Goal: Information Seeking & Learning: Check status

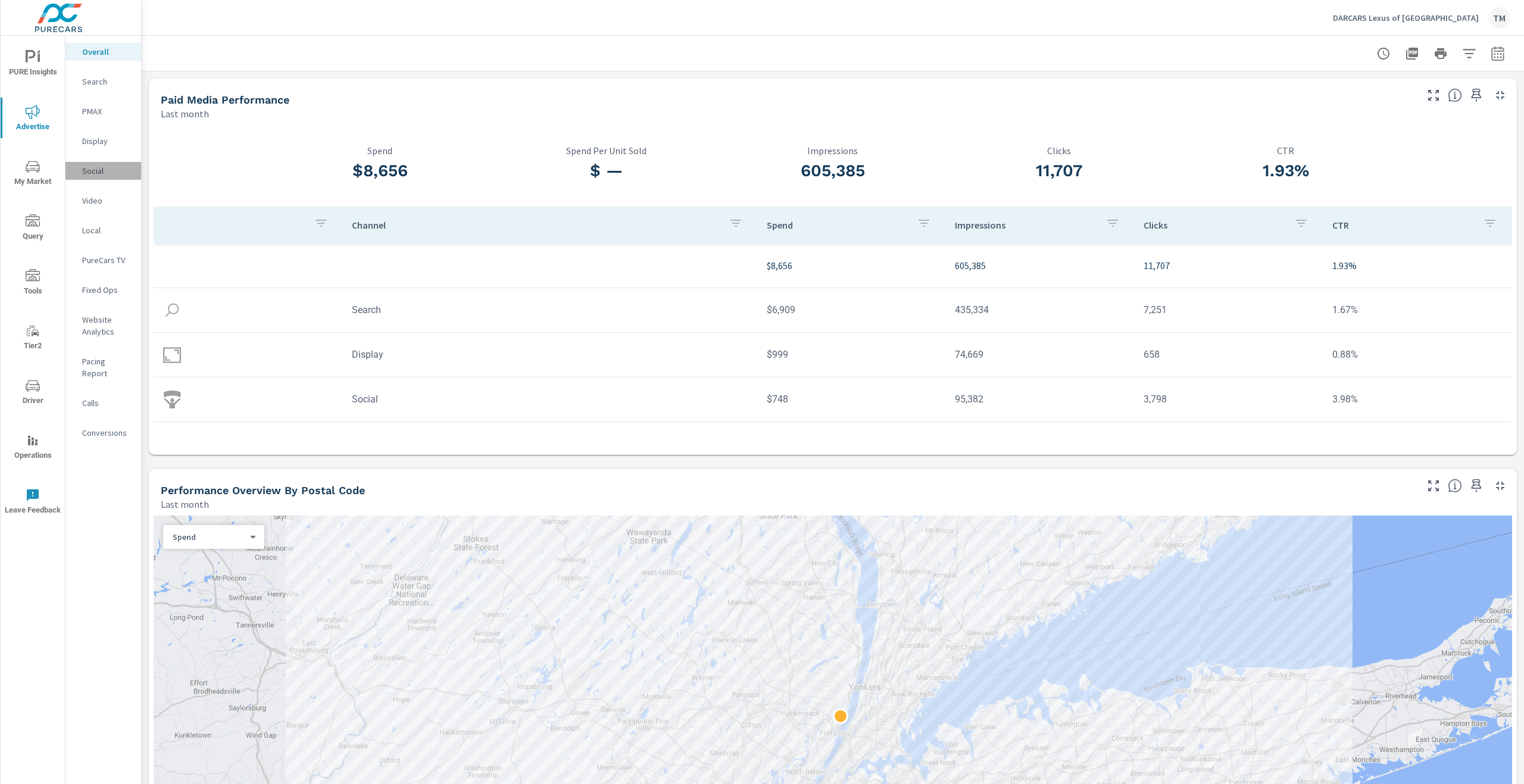
click at [103, 164] on div "Social" at bounding box center [103, 171] width 76 height 18
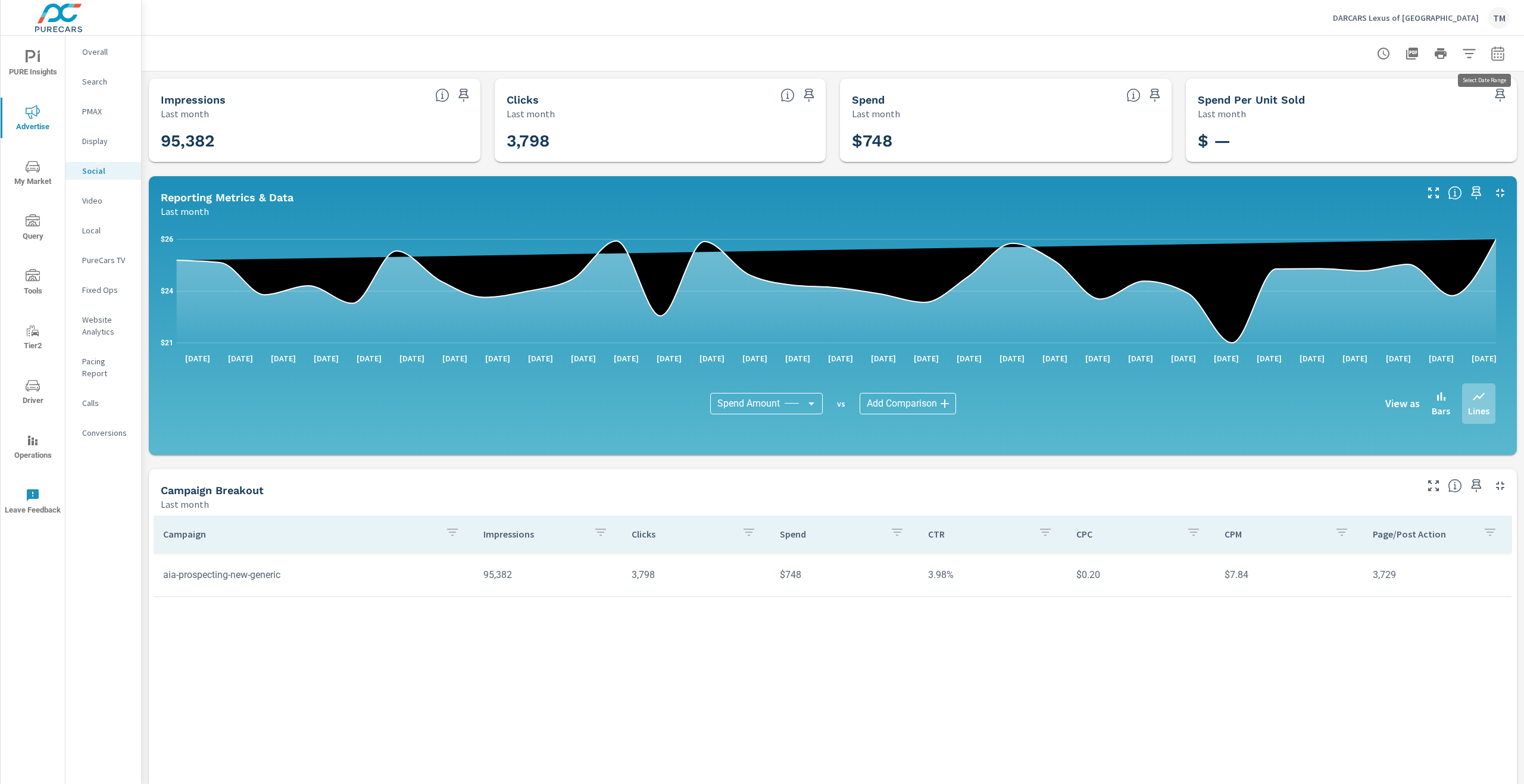
click at [1499, 57] on button "button" at bounding box center [1497, 53] width 24 height 24
click at [1408, 107] on select "Custom Yesterday Last week Last 7 days Last 14 days Last 30 days Last 45 days L…" at bounding box center [1393, 103] width 119 height 24
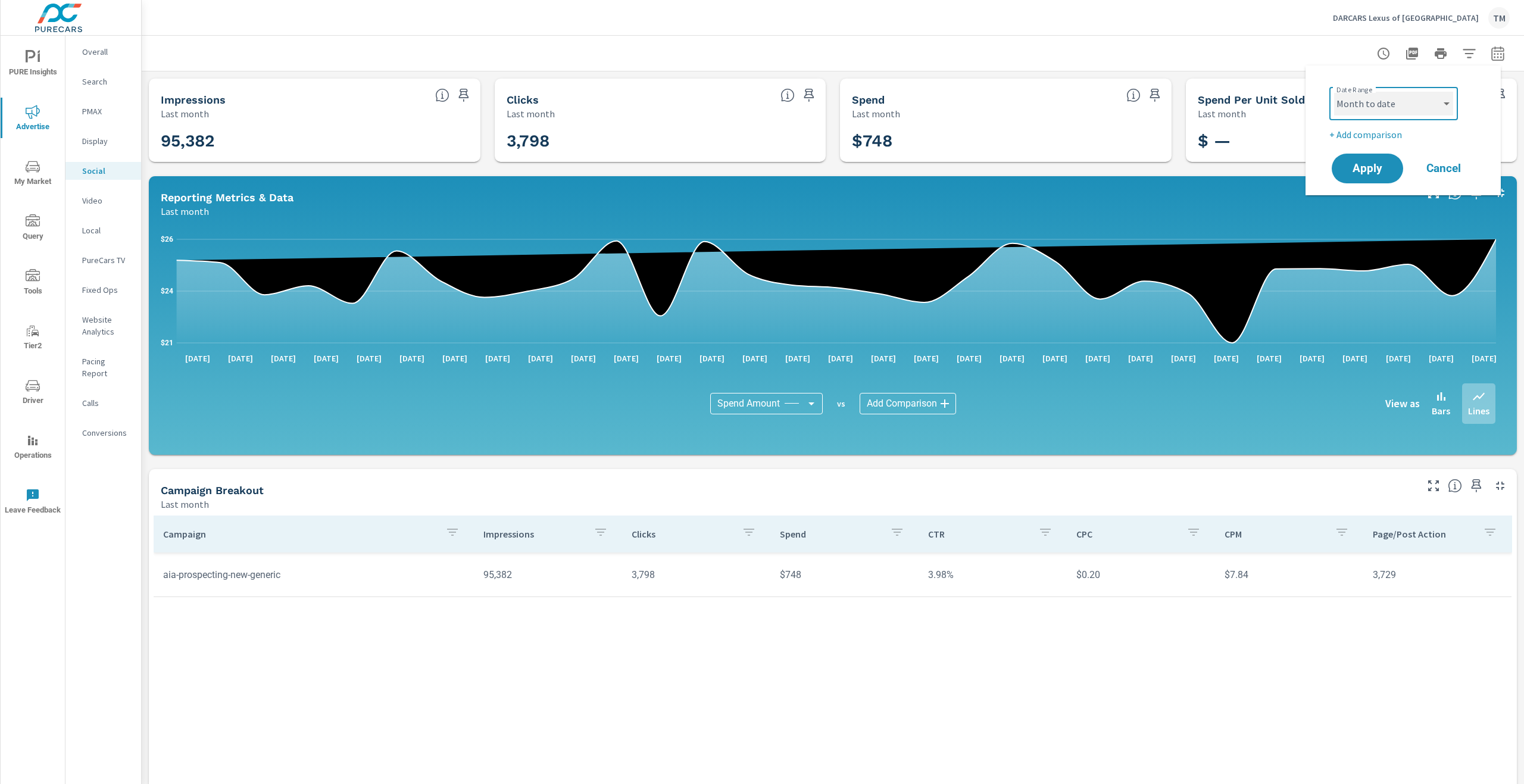
click at [1334, 92] on select "Custom Yesterday Last week Last 7 days Last 14 days Last 30 days Last 45 days L…" at bounding box center [1393, 103] width 119 height 24
select select "Month to date"
click at [1386, 169] on span "Apply" at bounding box center [1367, 169] width 49 height 11
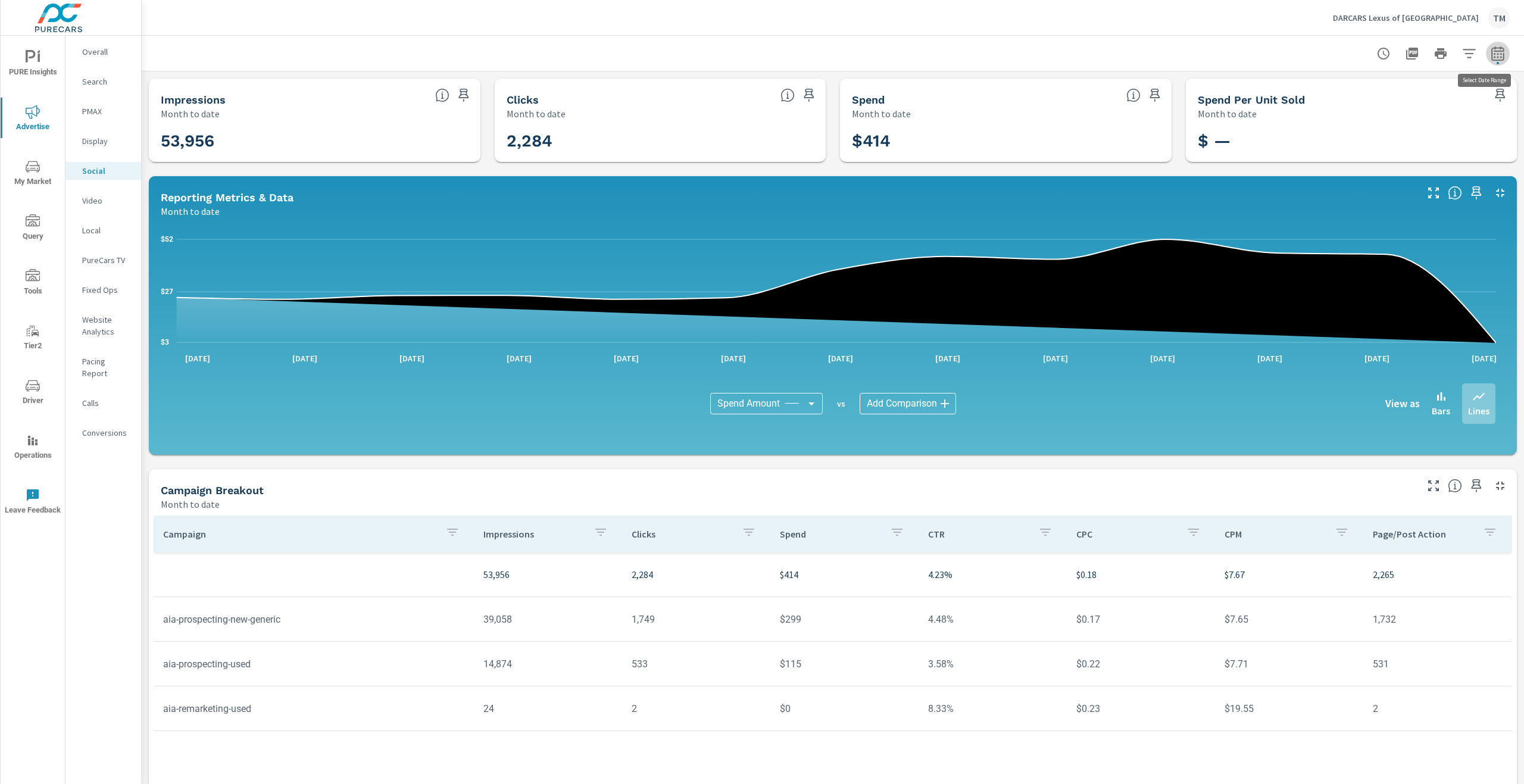
click at [1491, 50] on icon "button" at bounding box center [1498, 54] width 15 height 15
select select "Month to date"
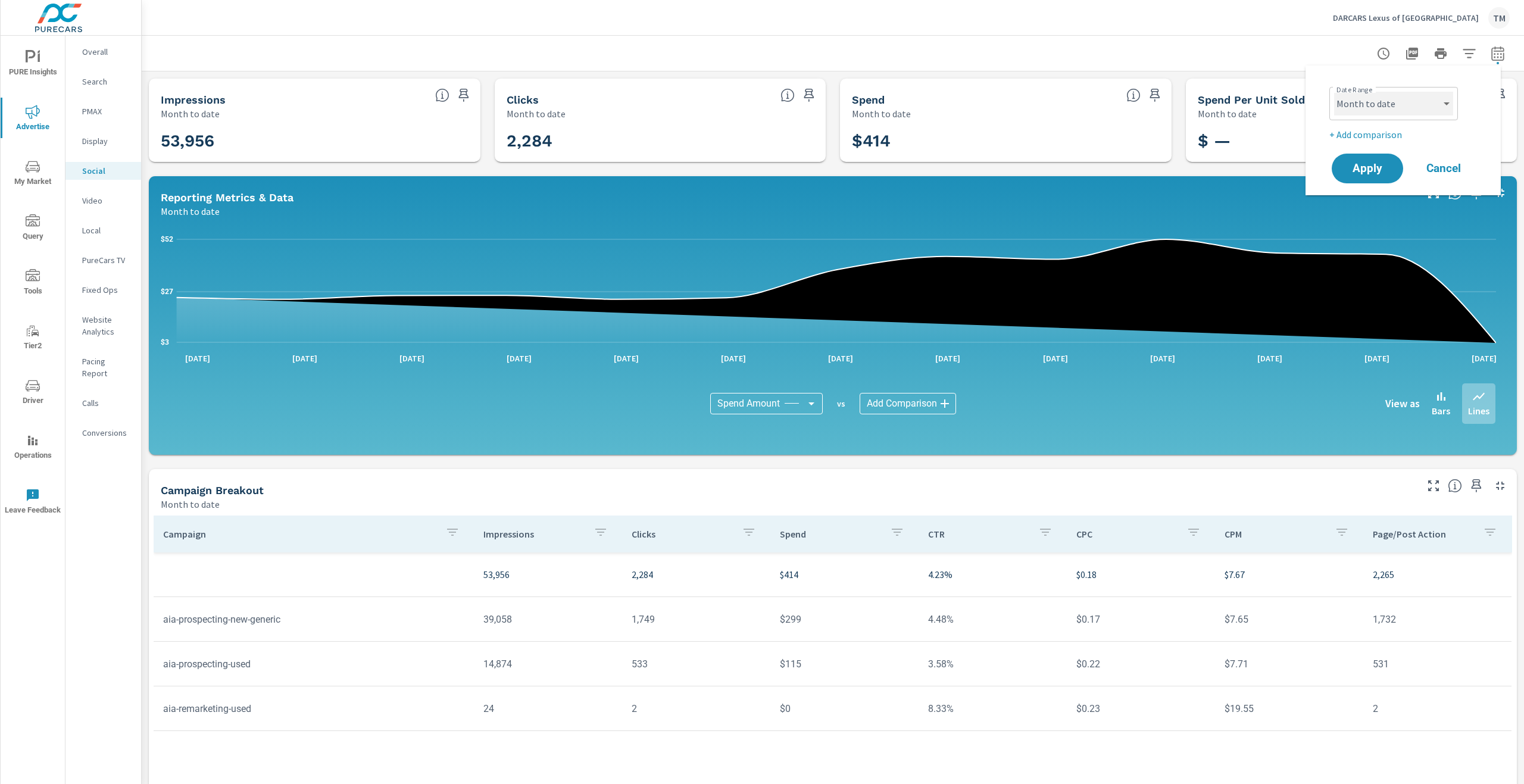
click at [1408, 106] on select "Custom Yesterday Last week Last 7 days Last 14 days Last 30 days Last 45 days L…" at bounding box center [1393, 103] width 119 height 24
click at [1334, 92] on select "Custom Yesterday Last week Last 7 days Last 14 days Last 30 days Last 45 days L…" at bounding box center [1393, 103] width 119 height 24
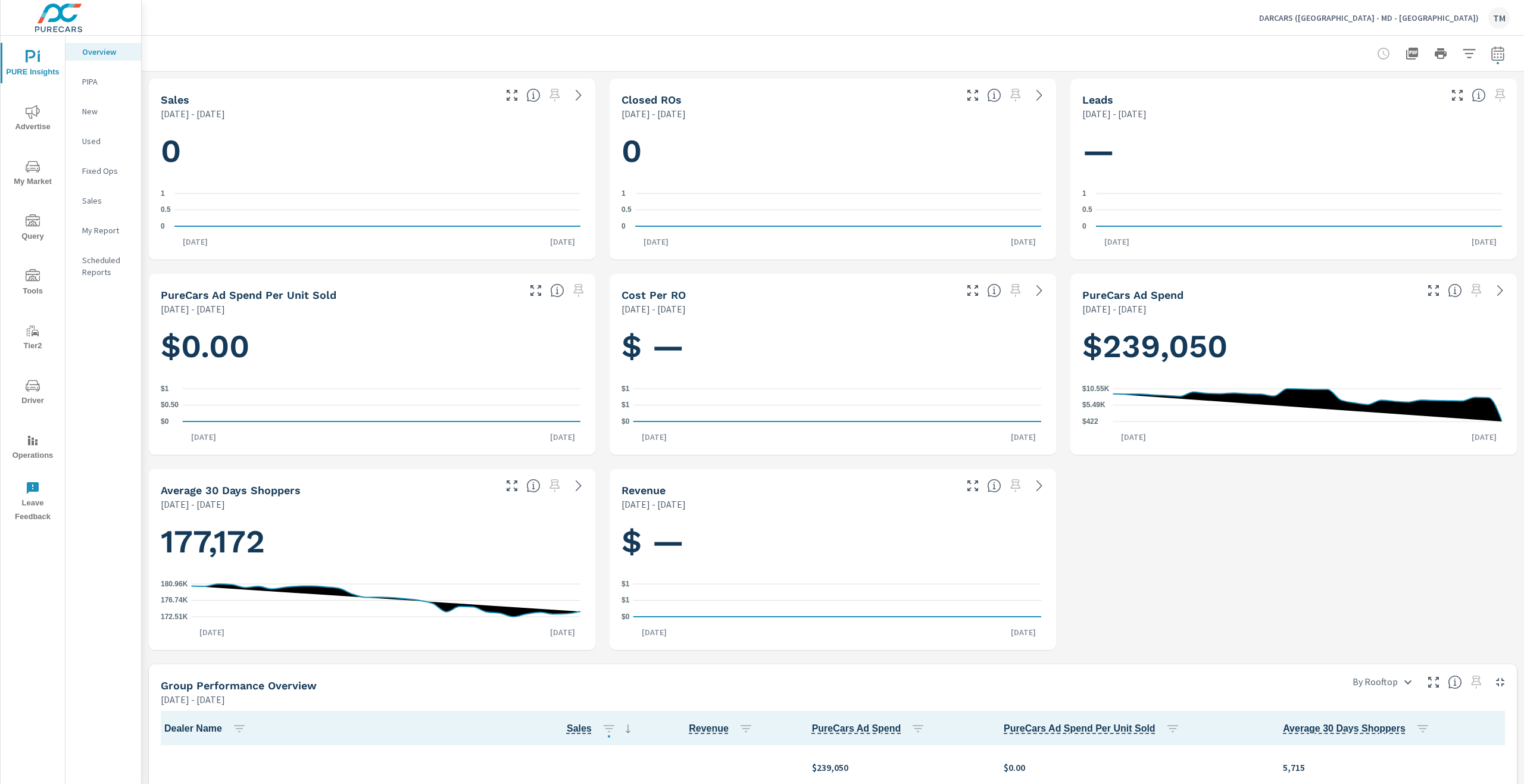
click at [43, 118] on span "Advertise" at bounding box center [33, 119] width 57 height 29
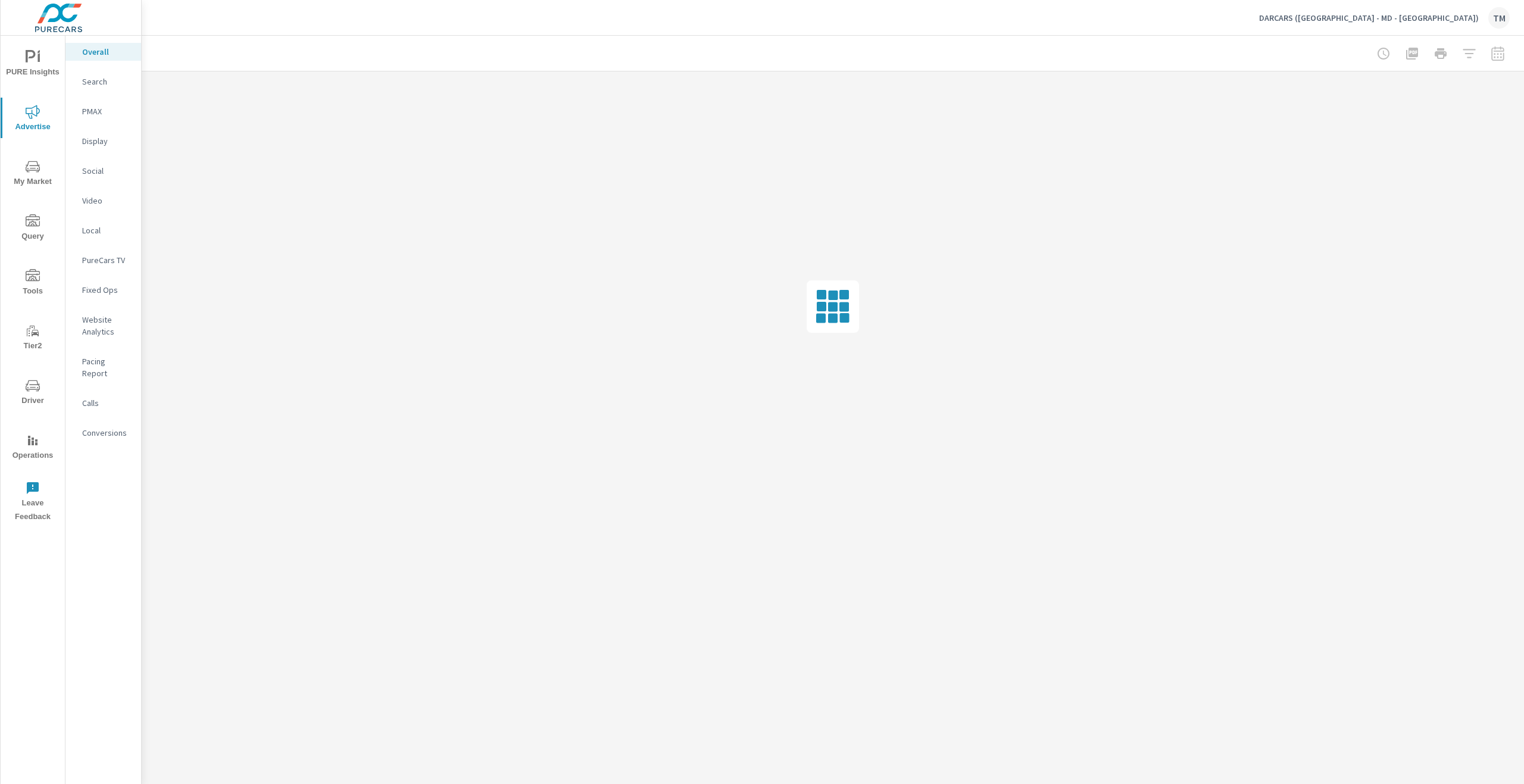
click at [102, 171] on p "Social" at bounding box center [107, 171] width 50 height 12
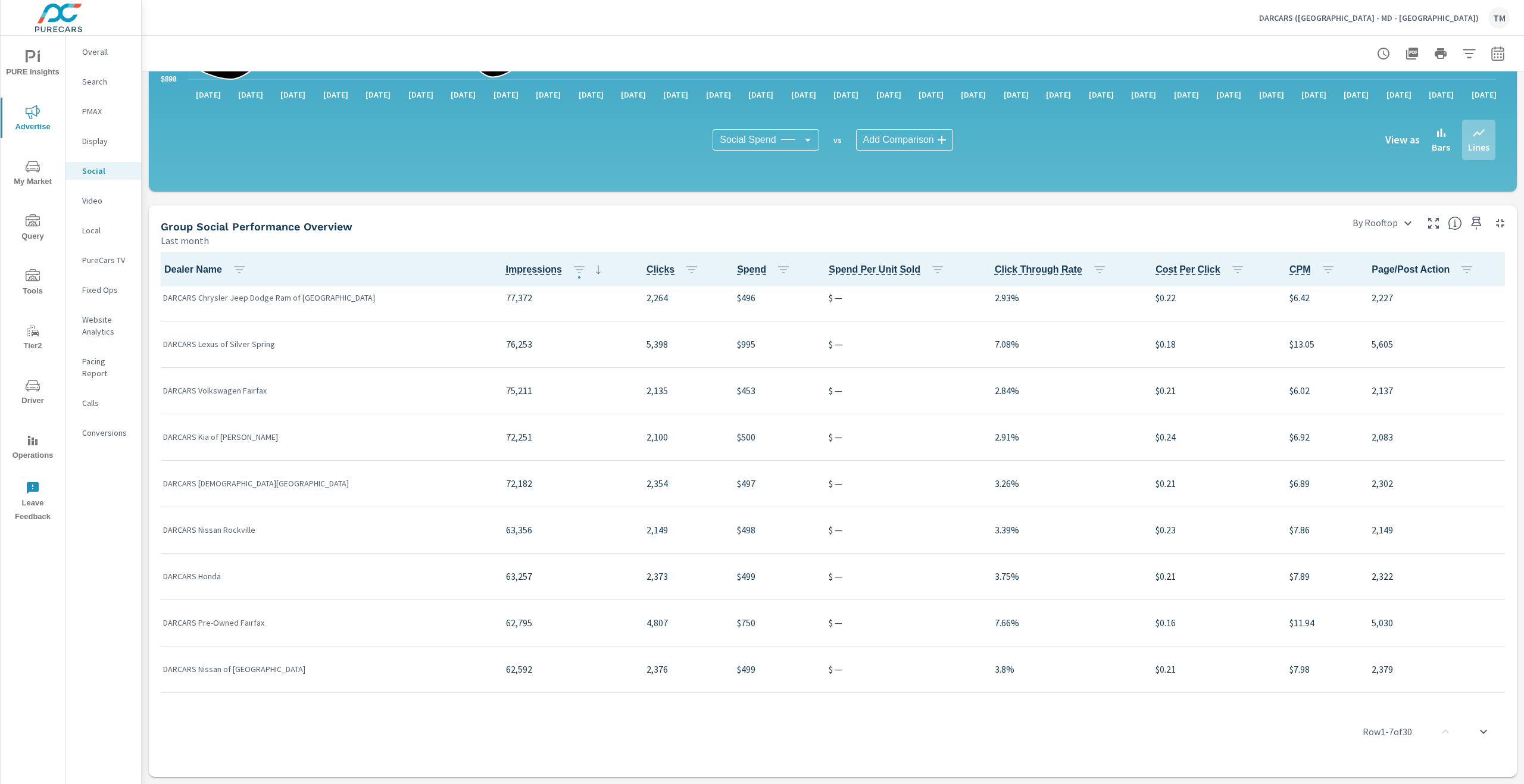
scroll to position [1025, 0]
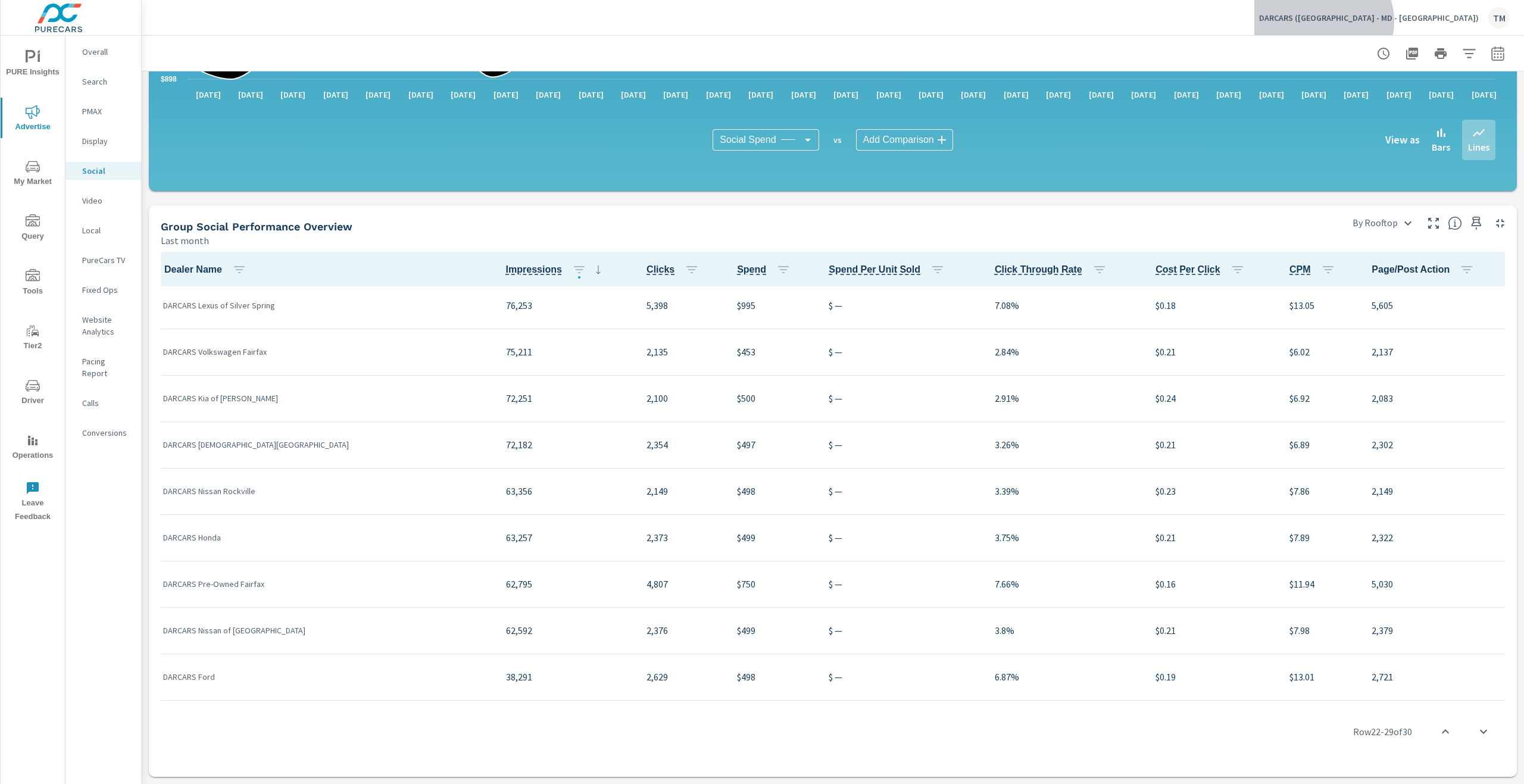
click at [1460, 21] on p "DARCARS (FL - MD - VA)" at bounding box center [1369, 18] width 220 height 11
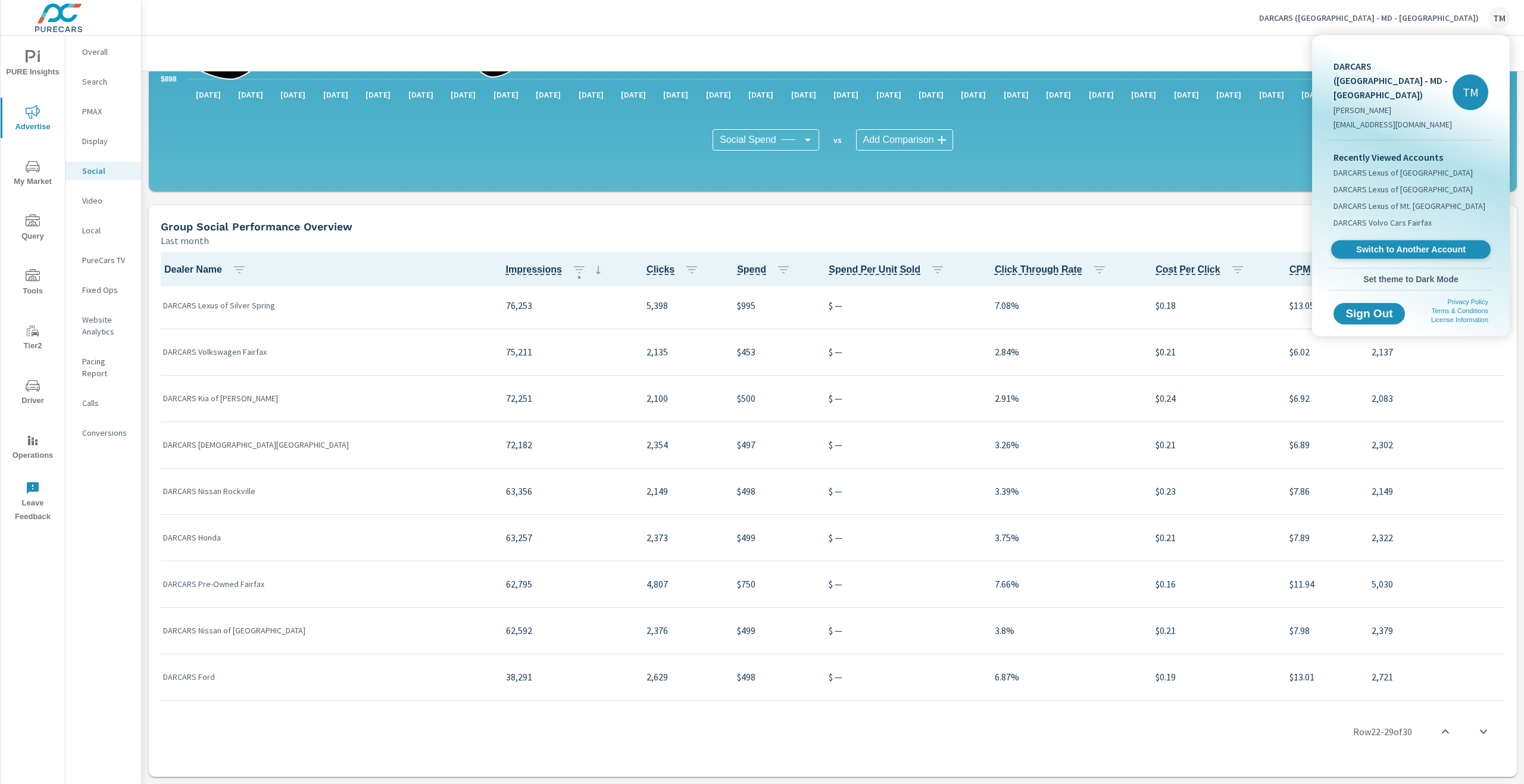
click at [1411, 244] on span "Switch to Another Account" at bounding box center [1410, 249] width 146 height 11
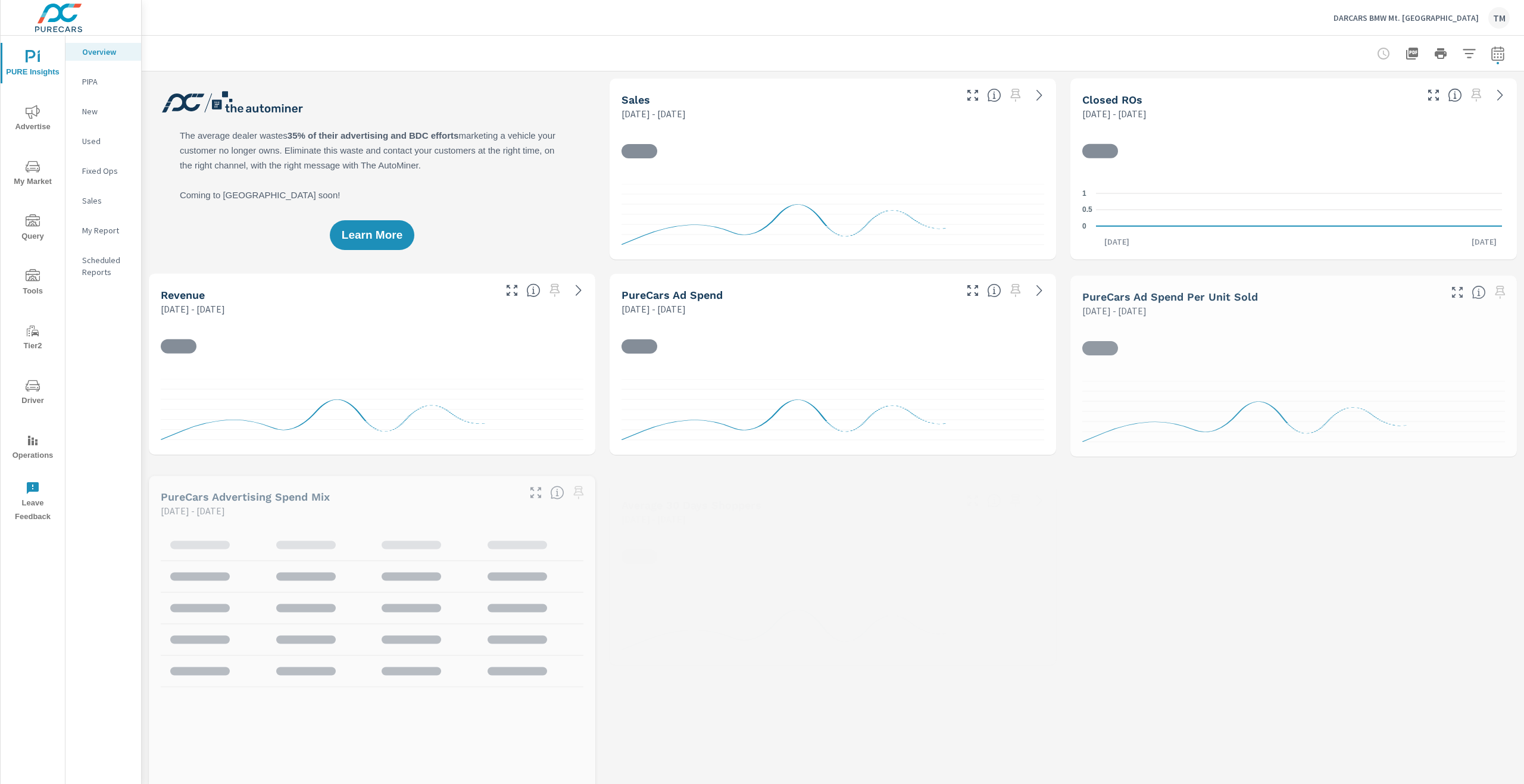
click at [45, 120] on span "Advertise" at bounding box center [33, 119] width 57 height 29
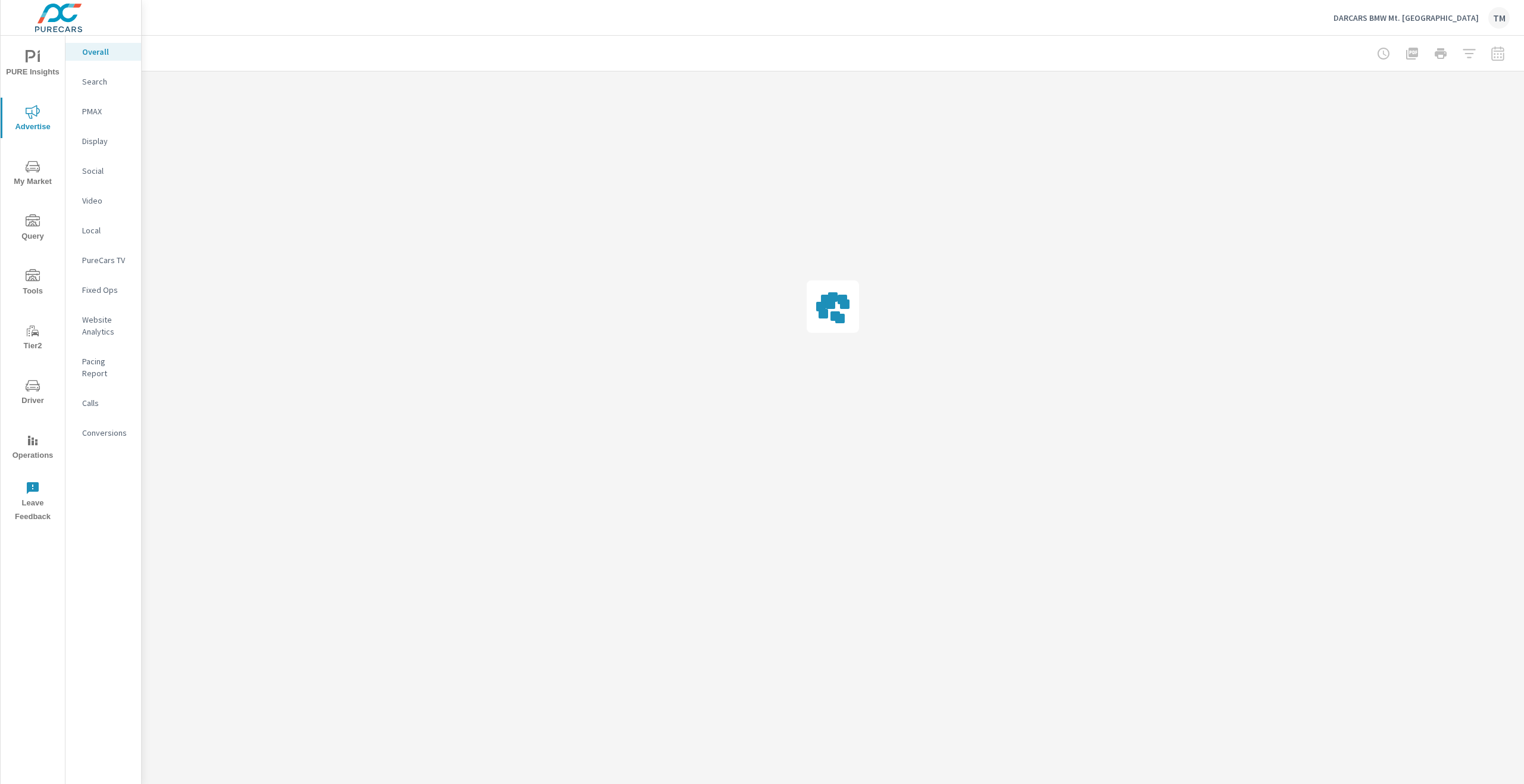
click at [100, 175] on p "Social" at bounding box center [107, 171] width 50 height 12
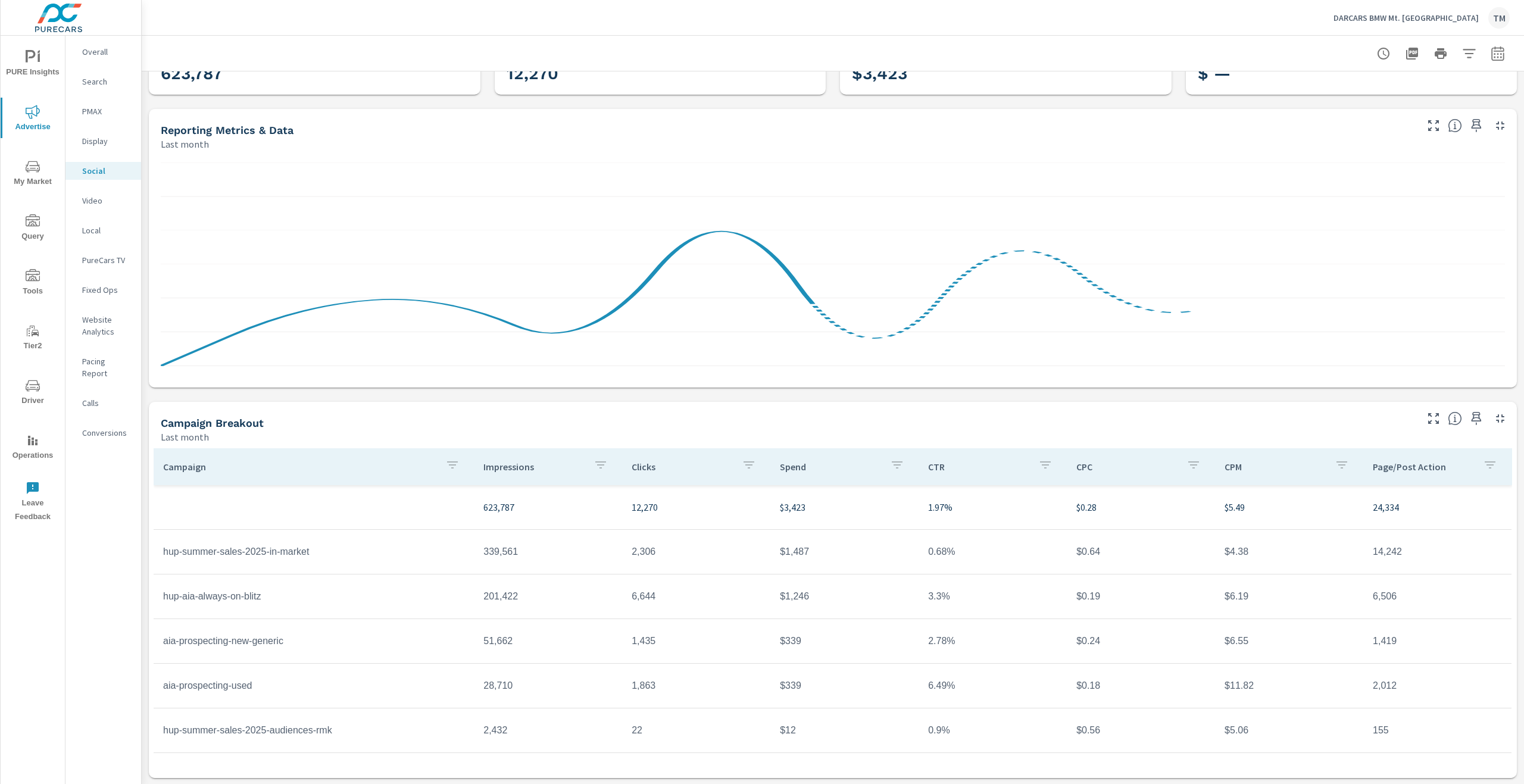
scroll to position [68, 0]
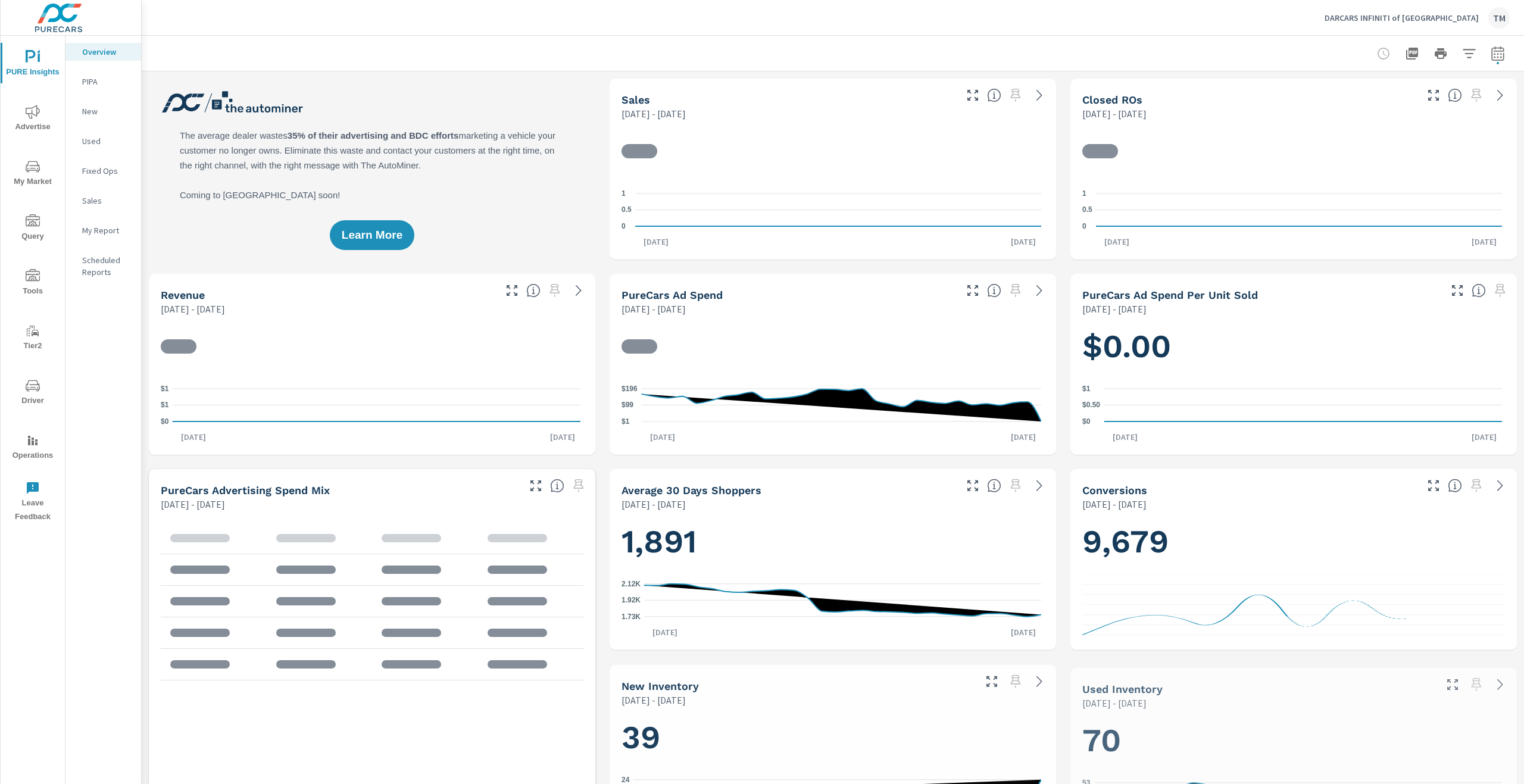
click at [32, 121] on span "Advertise" at bounding box center [33, 119] width 57 height 29
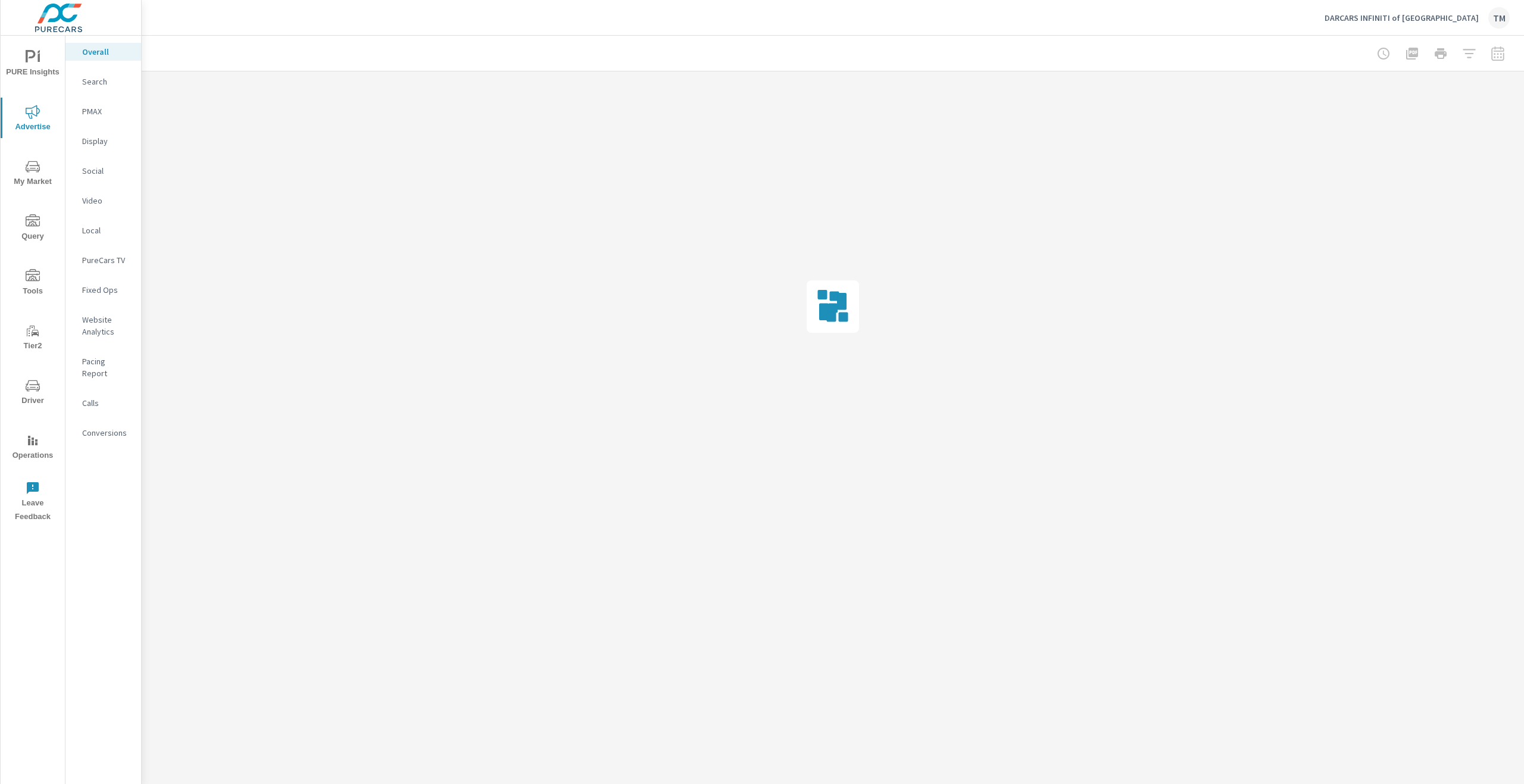
click at [94, 167] on p "Social" at bounding box center [107, 171] width 50 height 12
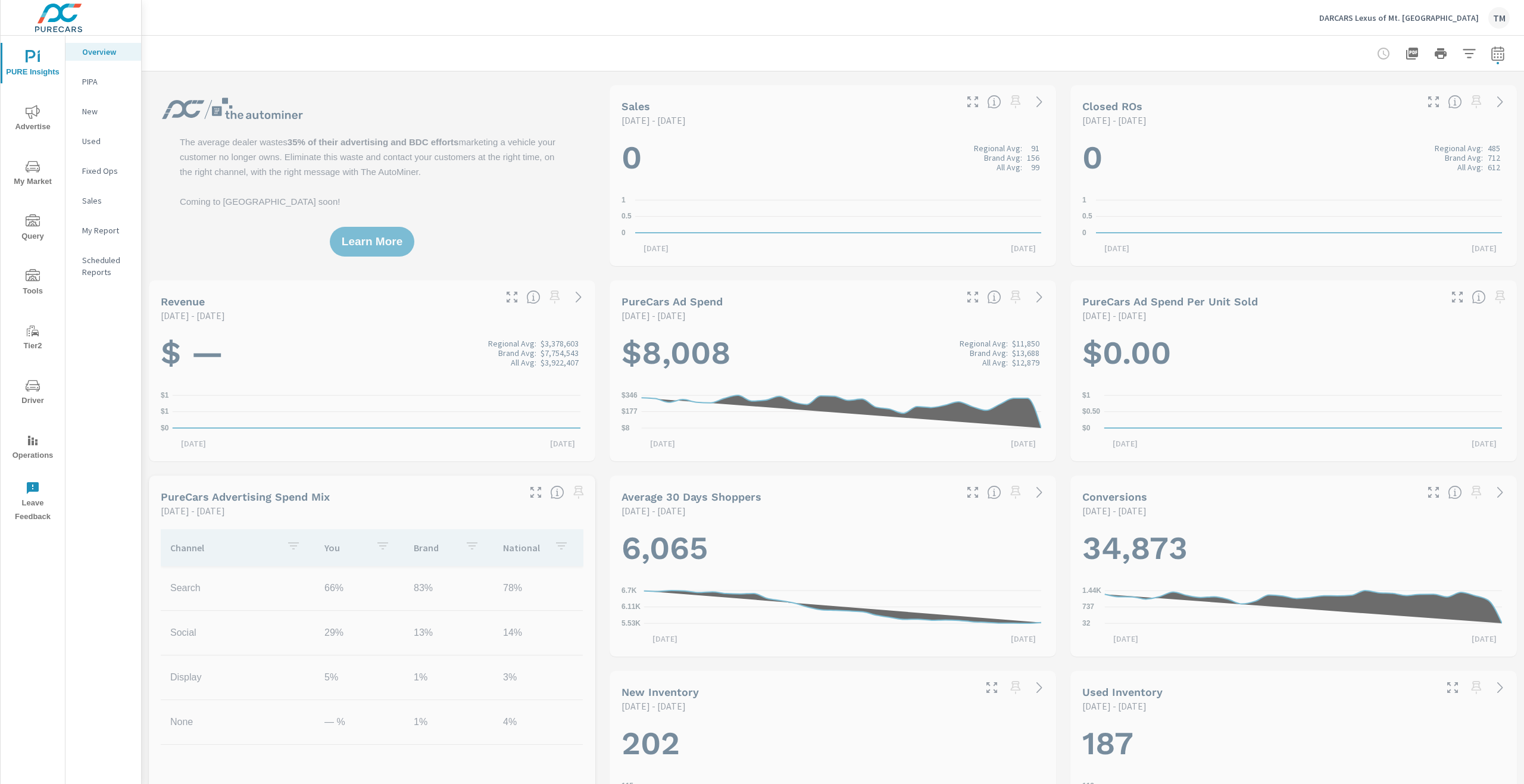
scroll to position [1, 0]
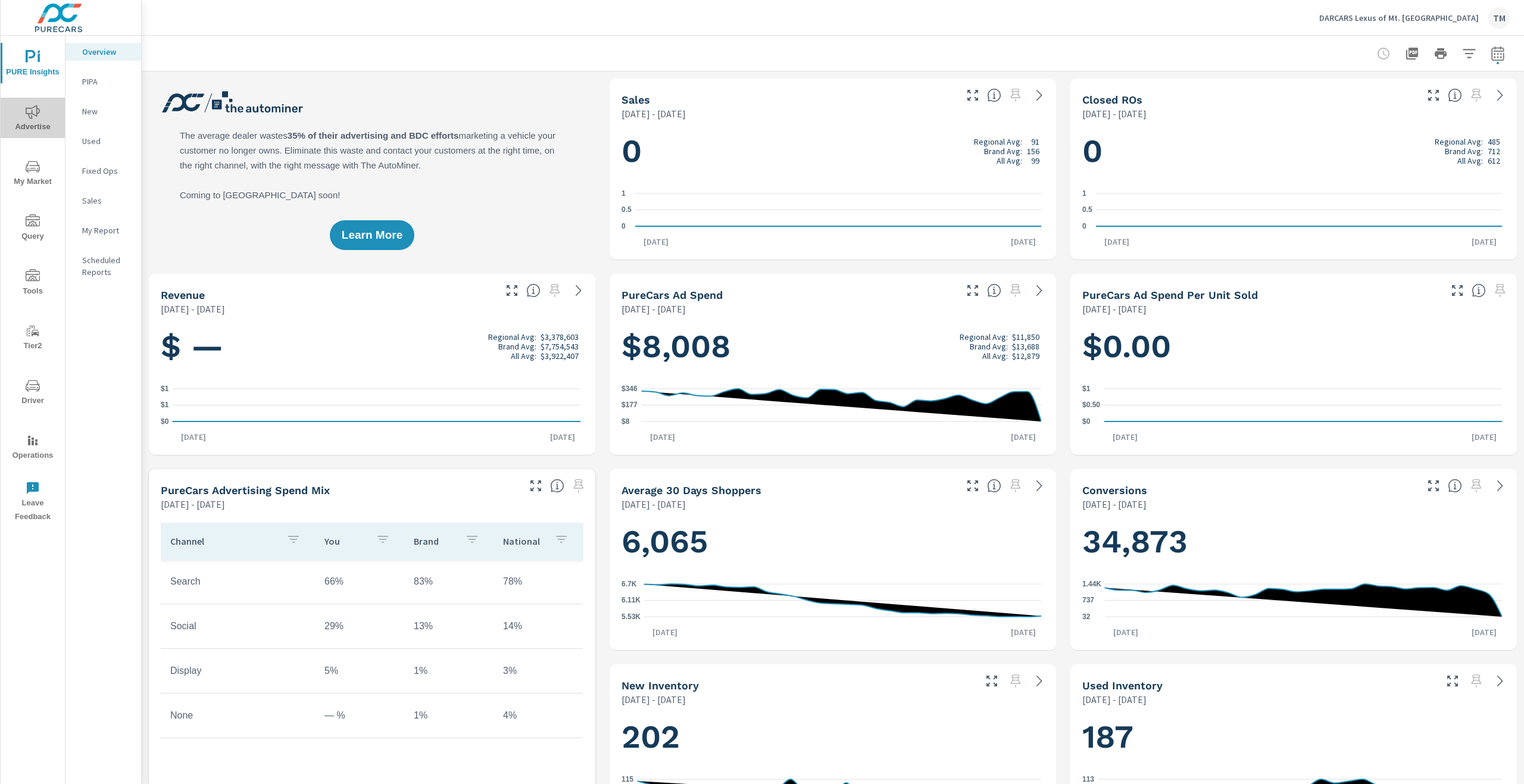
click at [29, 114] on icon "nav menu" at bounding box center [33, 111] width 15 height 14
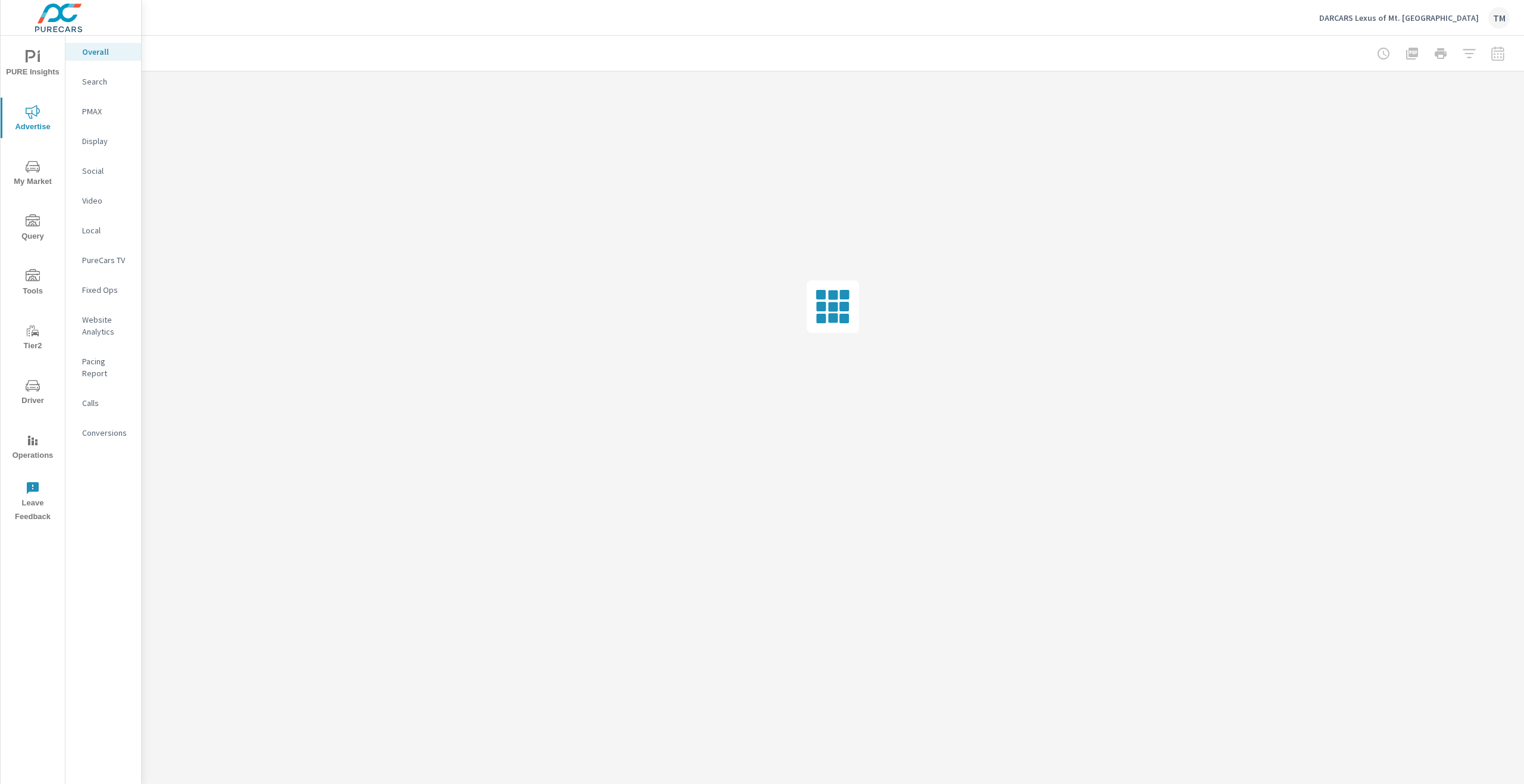
click at [93, 175] on p "Social" at bounding box center [107, 171] width 50 height 12
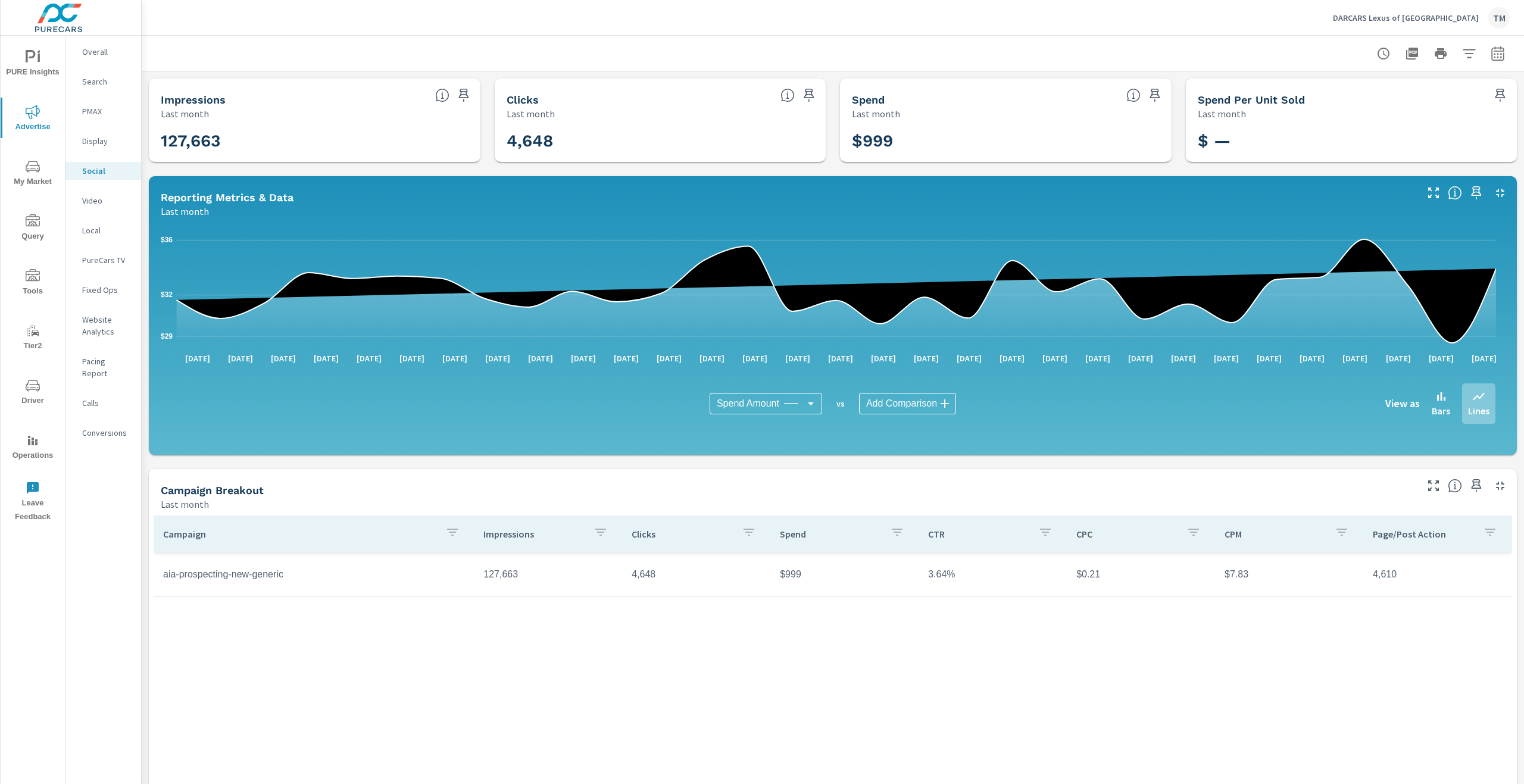
click at [1491, 50] on icon "button" at bounding box center [1497, 53] width 13 height 15
click at [1385, 108] on select "Custom [DATE] Last week Last 7 days Last 14 days Last 30 days Last 45 days Last…" at bounding box center [1393, 103] width 119 height 24
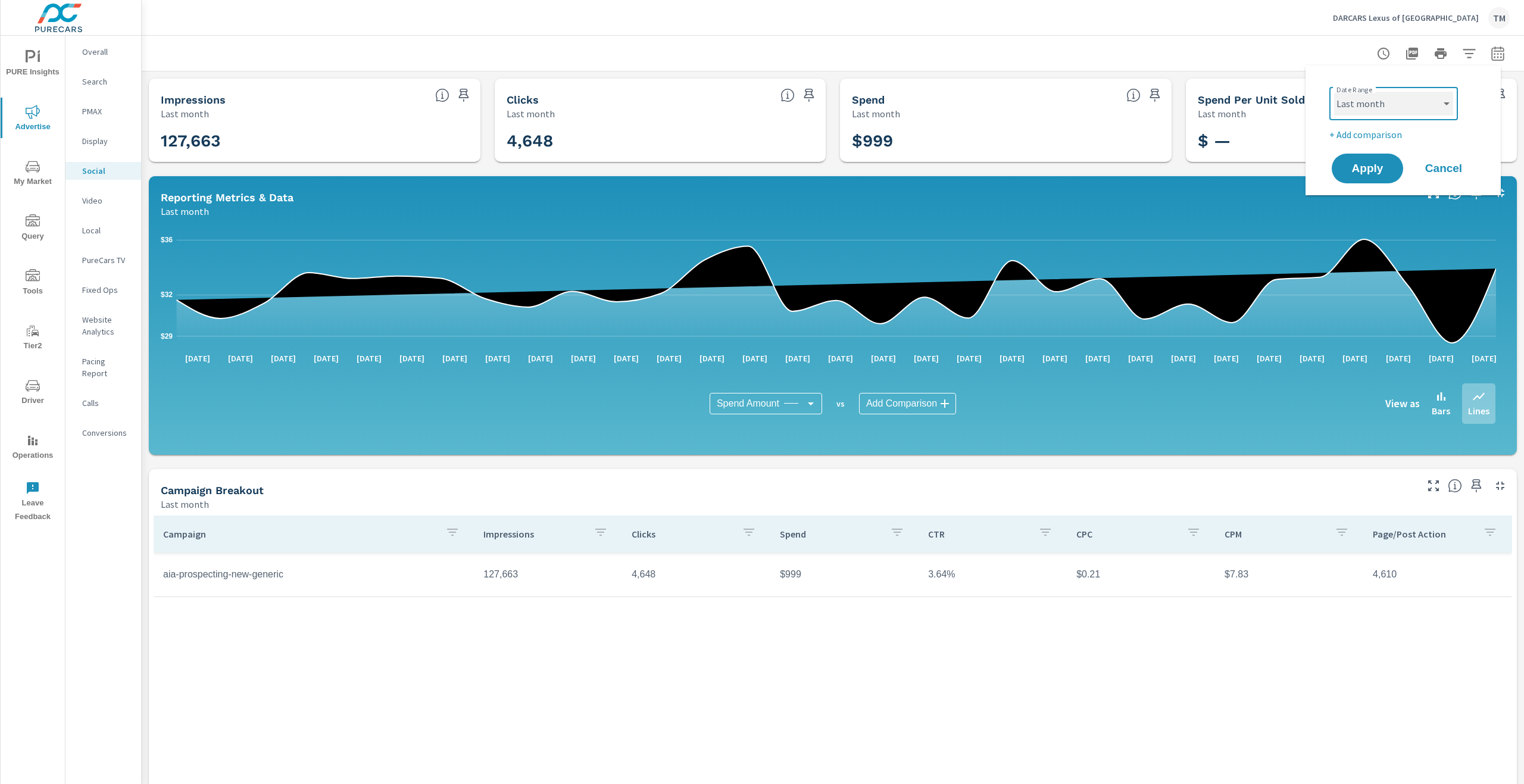
click at [1334, 92] on select "Custom [DATE] Last week Last 7 days Last 14 days Last 30 days Last 45 days Last…" at bounding box center [1393, 103] width 119 height 24
select select "Month to date"
click at [1364, 168] on span "Apply" at bounding box center [1367, 169] width 49 height 11
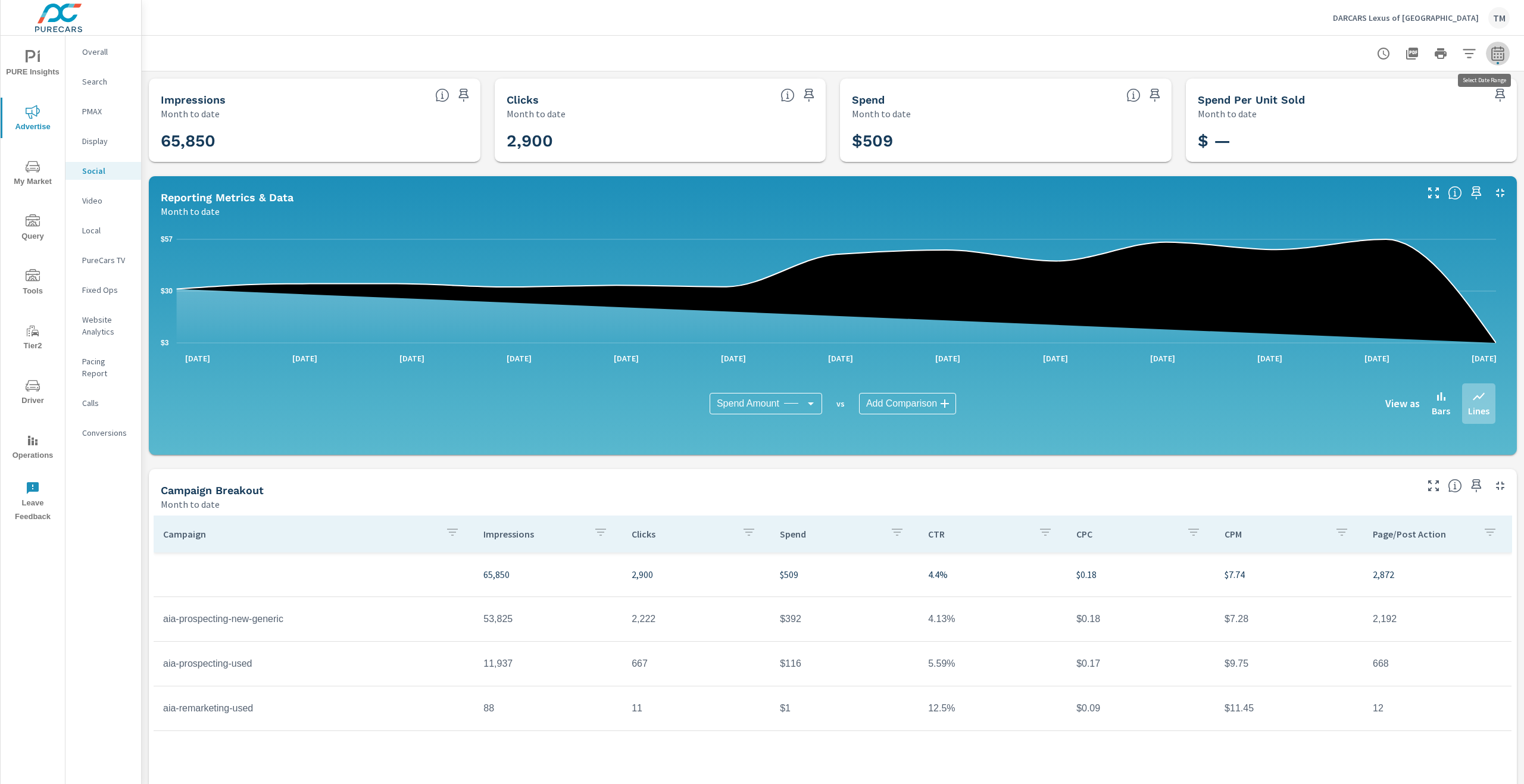
click at [1491, 54] on icon "button" at bounding box center [1498, 54] width 15 height 15
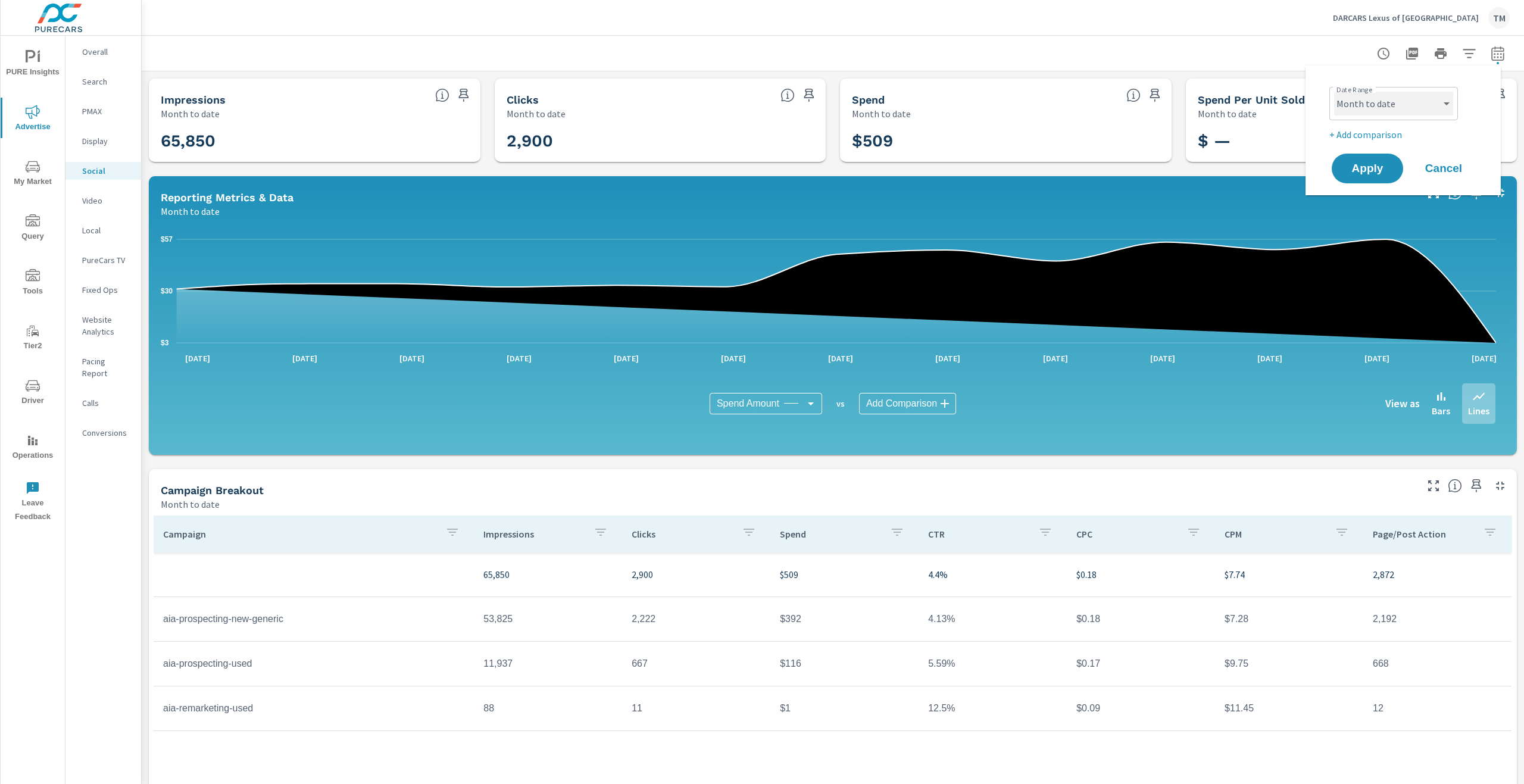
click at [1424, 105] on select "Custom [DATE] Last week Last 7 days Last 14 days Last 30 days Last 45 days Last…" at bounding box center [1393, 103] width 119 height 24
click at [1334, 92] on select "Custom [DATE] Last week Last 7 days Last 14 days Last 30 days Last 45 days Last…" at bounding box center [1393, 103] width 119 height 24
select select "Last month"
click at [1372, 166] on span "Apply" at bounding box center [1367, 169] width 49 height 11
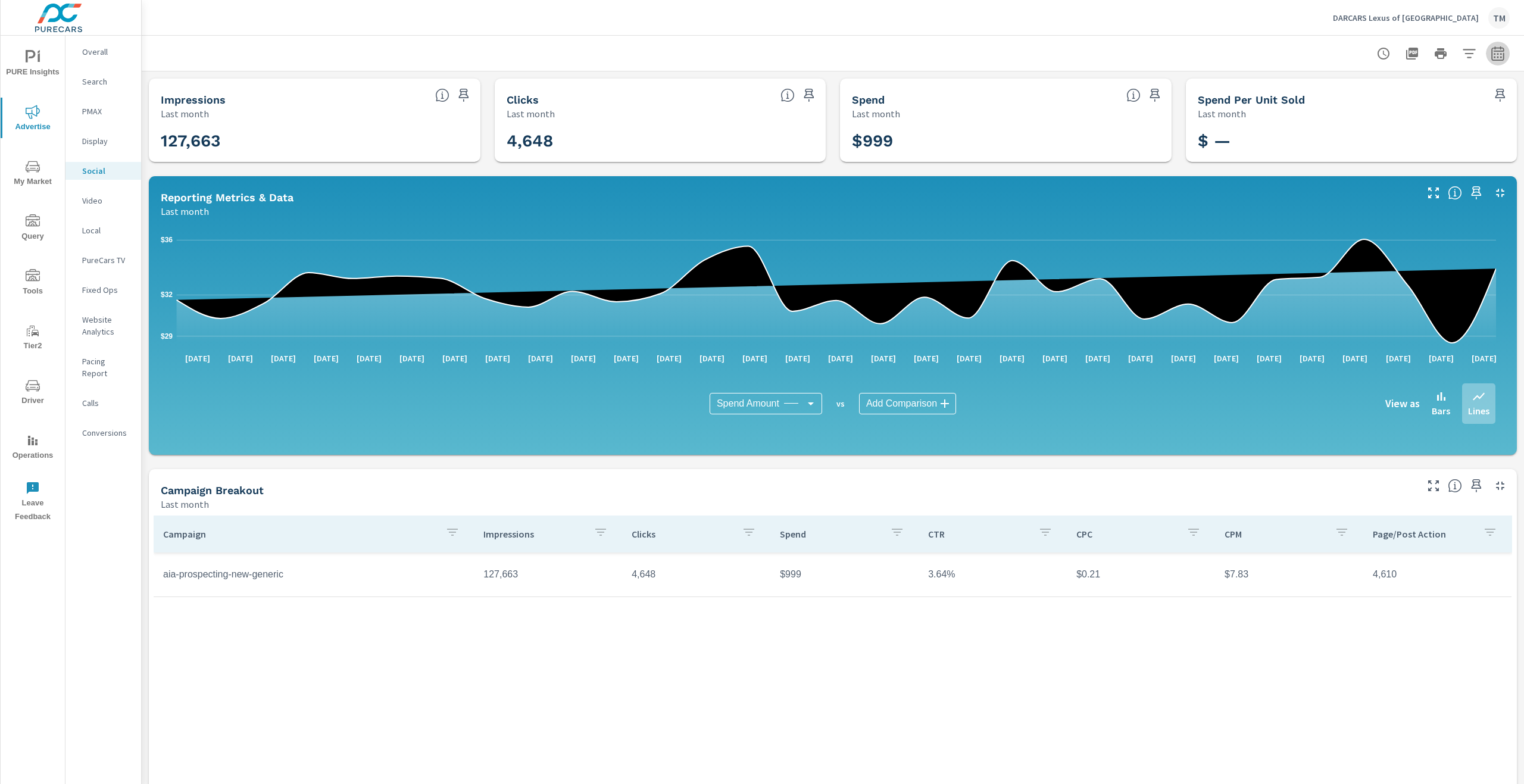
click at [1491, 52] on icon "button" at bounding box center [1498, 54] width 15 height 15
click at [1445, 105] on select "Custom [DATE] Last week Last 7 days Last 14 days Last 30 days Last 45 days Last…" at bounding box center [1393, 103] width 119 height 24
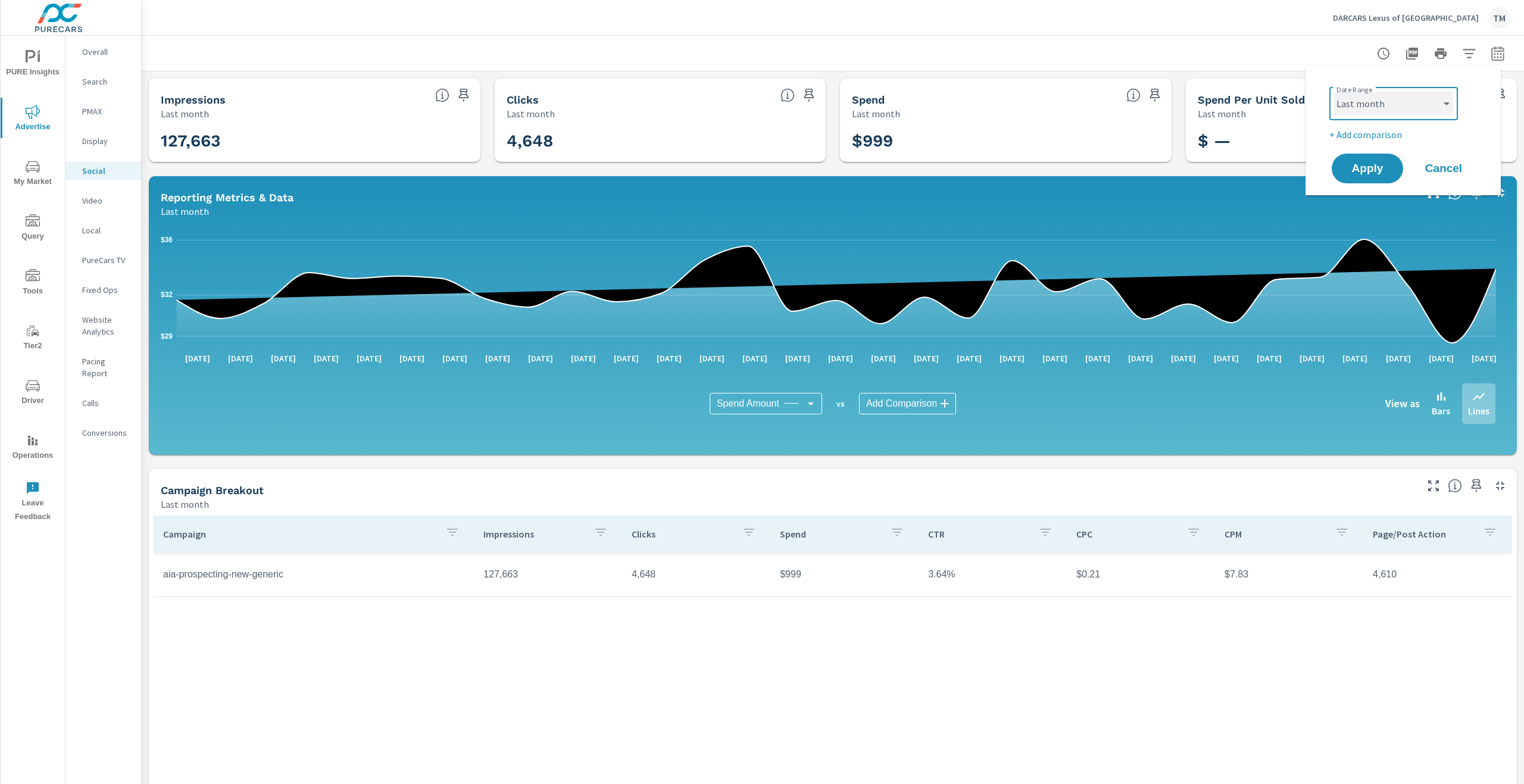
click at [1334, 92] on select "Custom [DATE] Last week Last 7 days Last 14 days Last 30 days Last 45 days Last…" at bounding box center [1393, 103] width 119 height 24
select select "Month to date"
click at [1388, 168] on span "Apply" at bounding box center [1367, 169] width 49 height 11
